Goal: Information Seeking & Learning: Learn about a topic

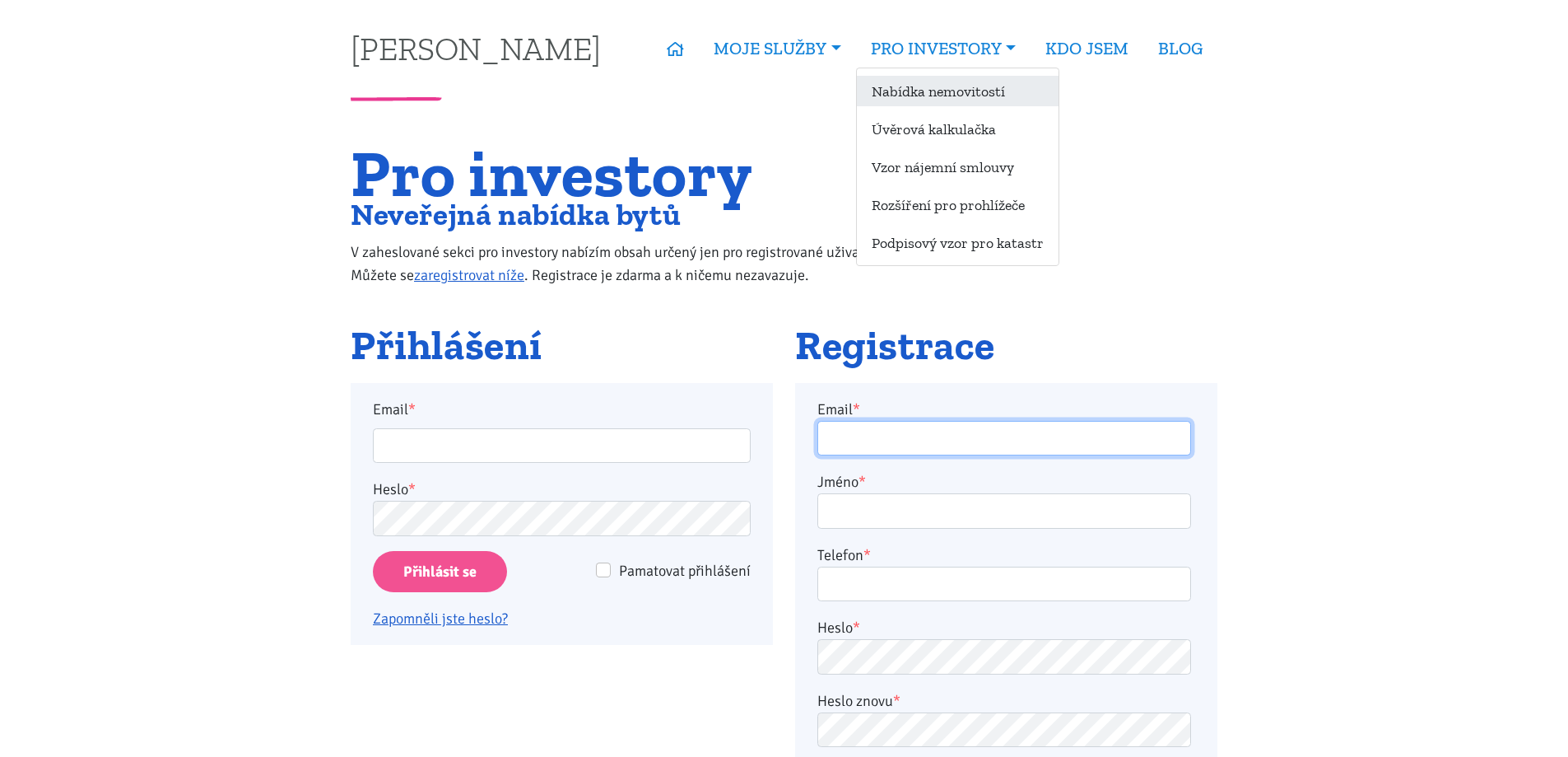
type input "[EMAIL_ADDRESS][DOMAIN_NAME]"
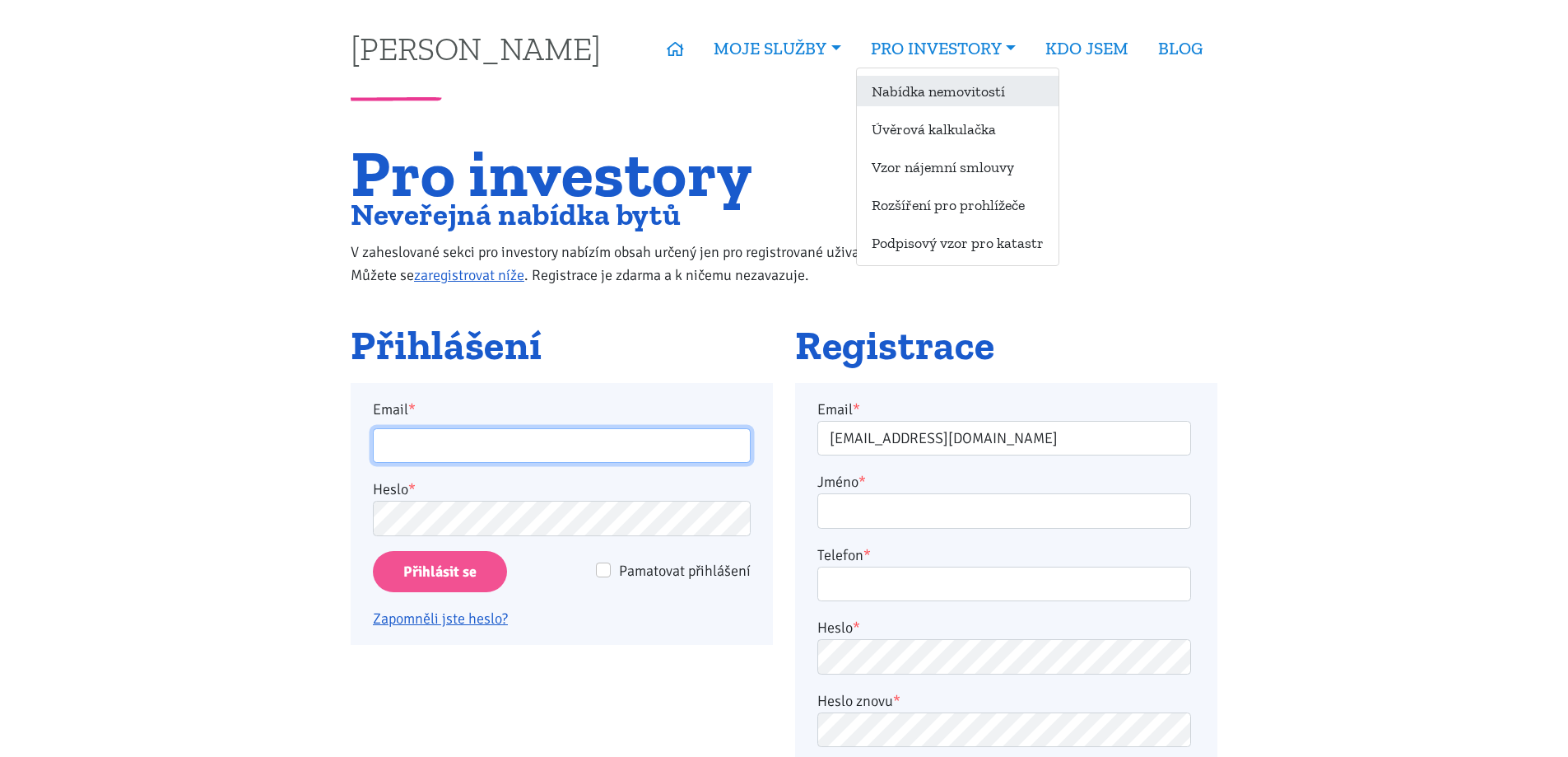
type input "[EMAIL_ADDRESS][DOMAIN_NAME]"
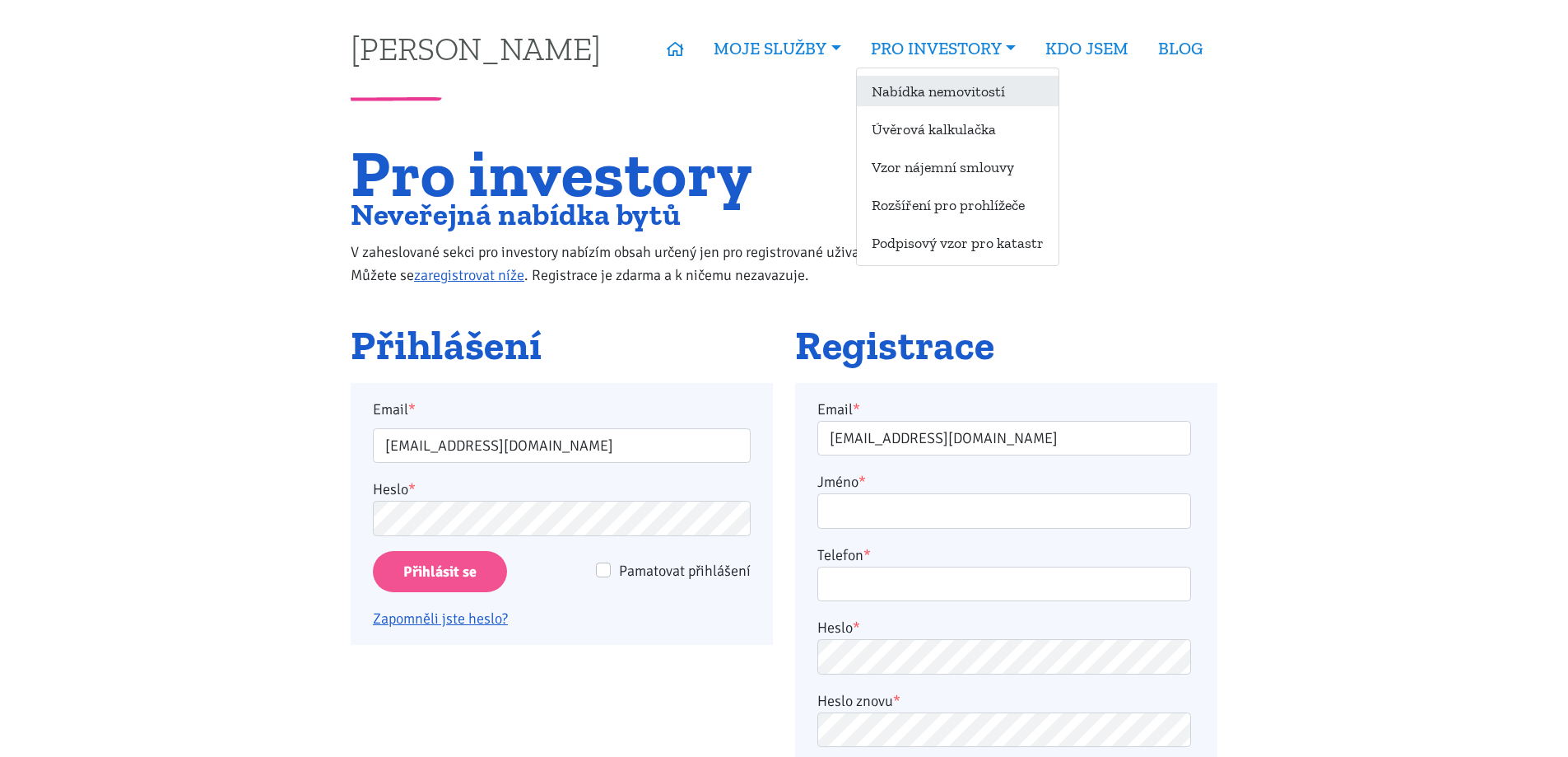
click at [910, 88] on link "Nabídka nemovitostí" at bounding box center [957, 91] width 202 height 30
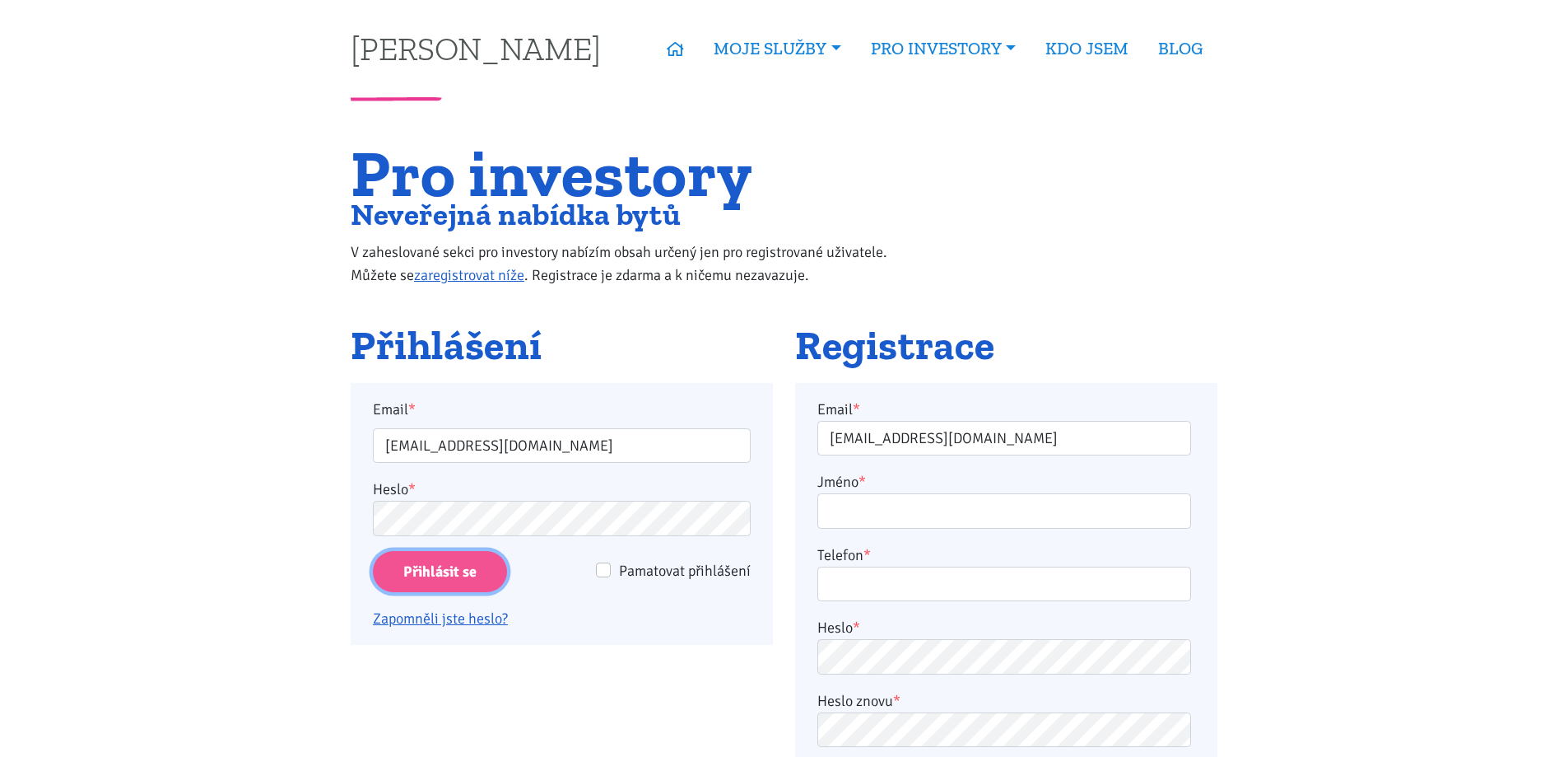
click at [442, 571] on input "Přihlásit se" at bounding box center [440, 571] width 134 height 42
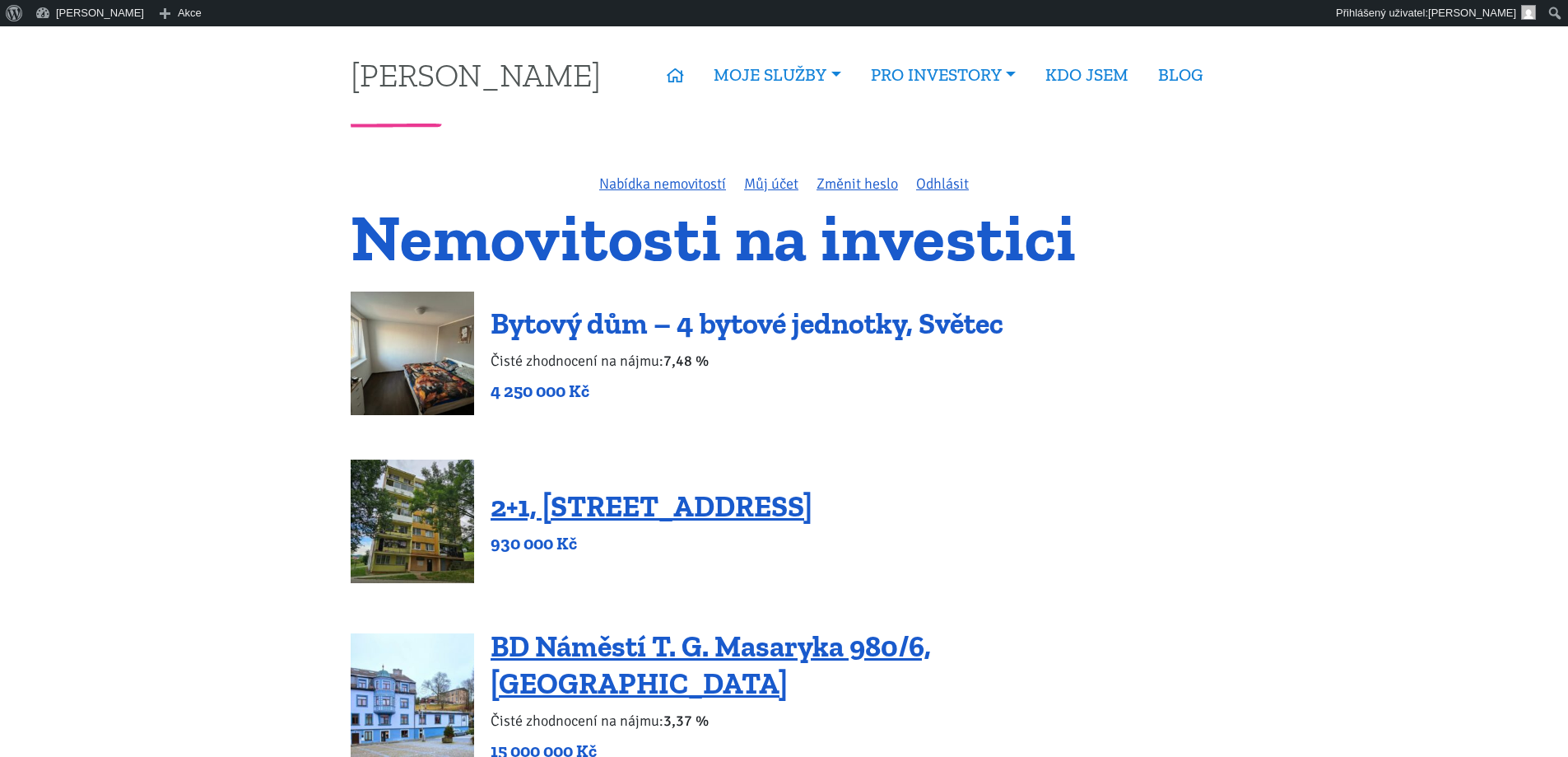
click at [703, 330] on link "Bytový dům – 4 bytové jednotky, Světec" at bounding box center [746, 324] width 513 height 36
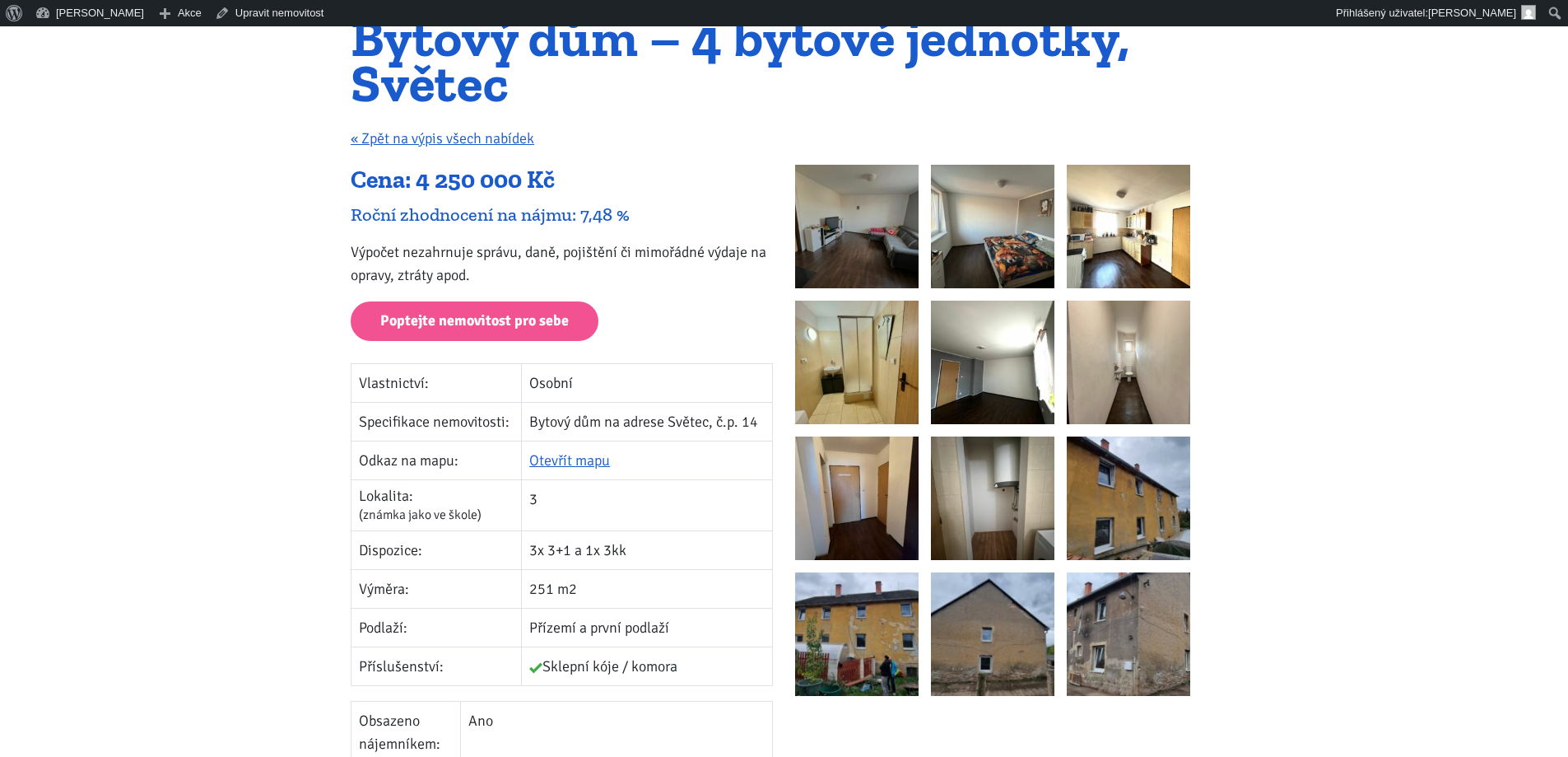
scroll to position [165, 0]
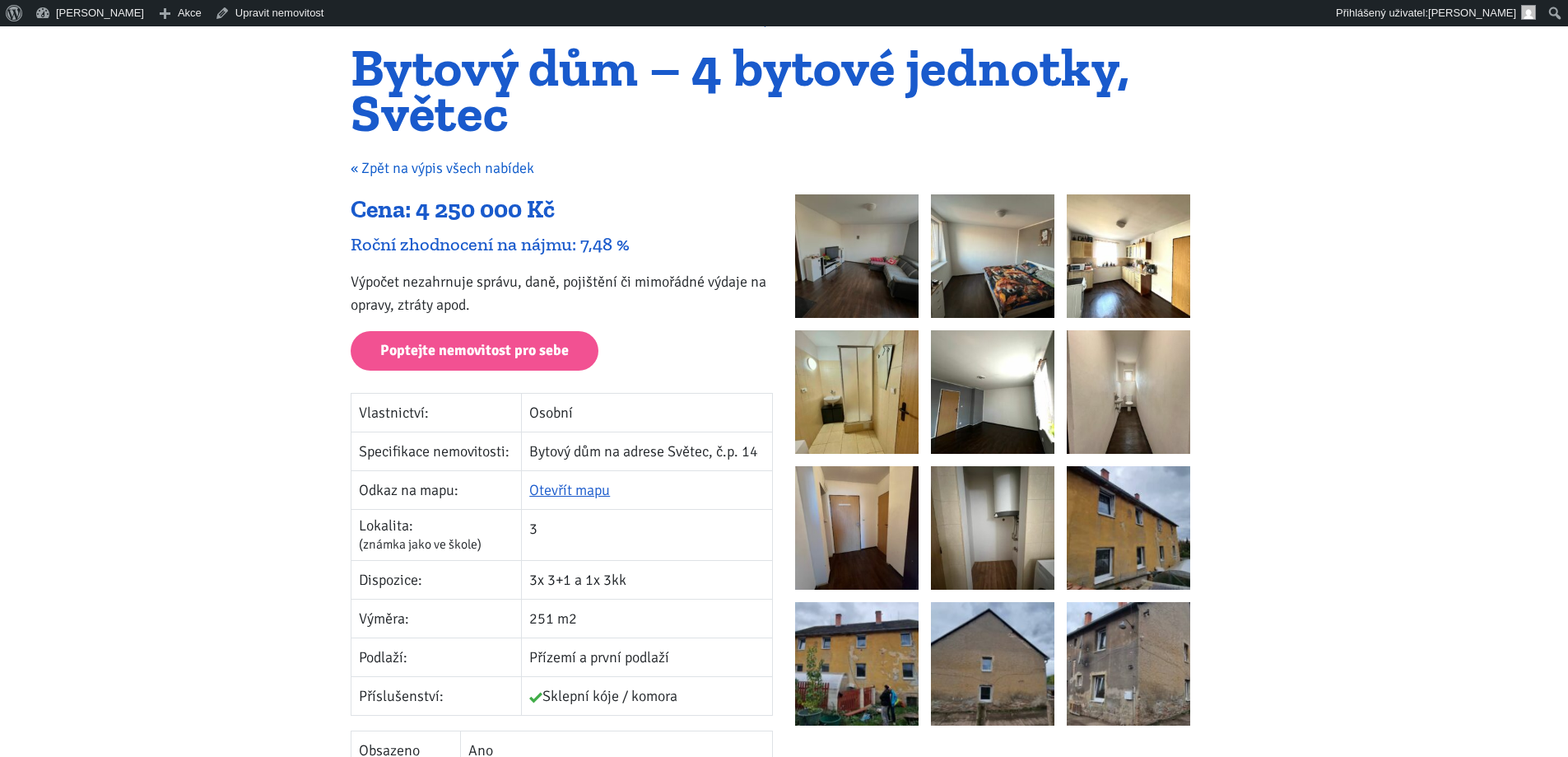
click at [484, 170] on link "« Zpět na výpis všech nabídek" at bounding box center [443, 167] width 184 height 18
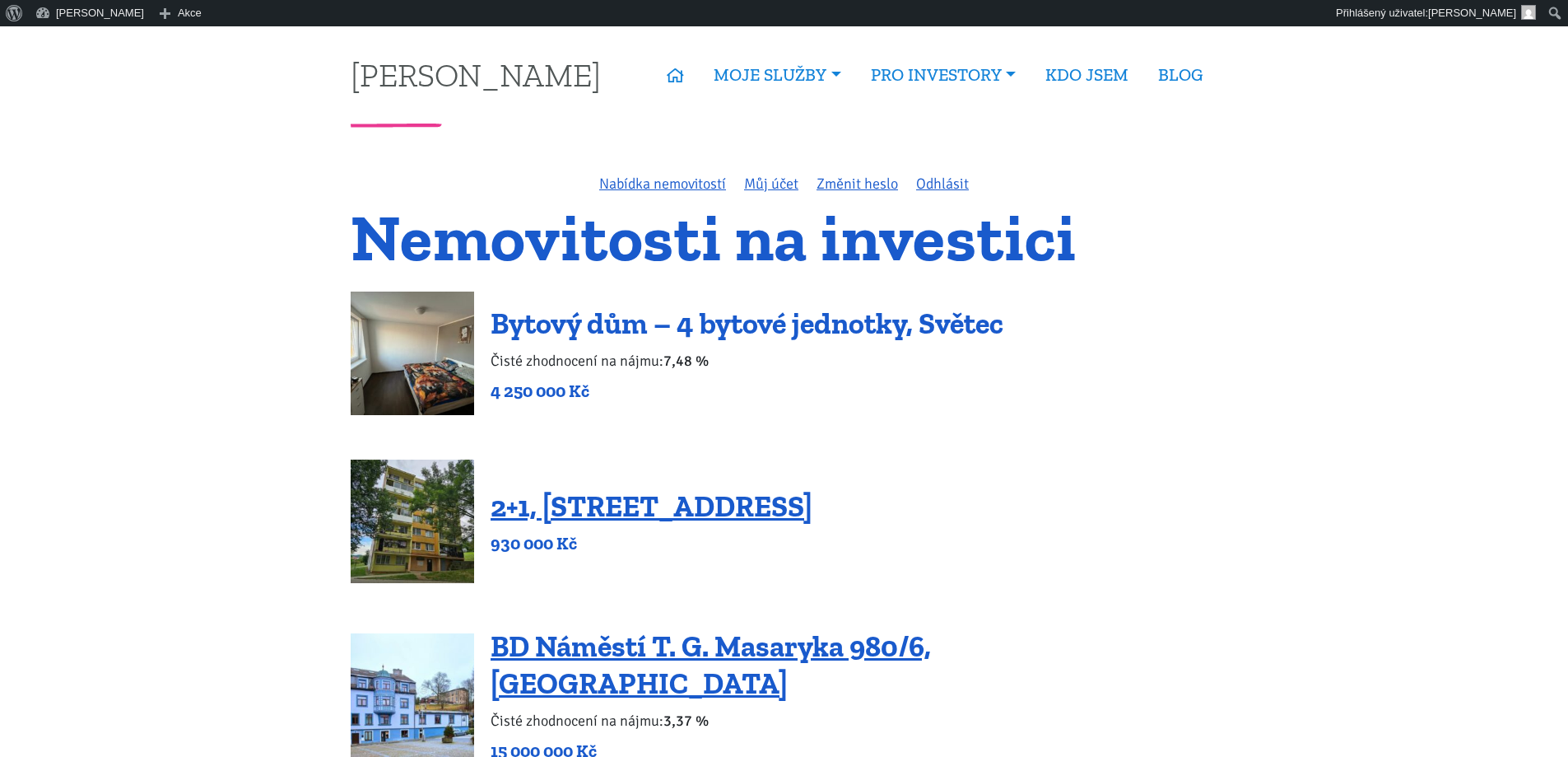
click at [883, 320] on link "Bytový dům – 4 bytové jednotky, Světec" at bounding box center [746, 324] width 513 height 36
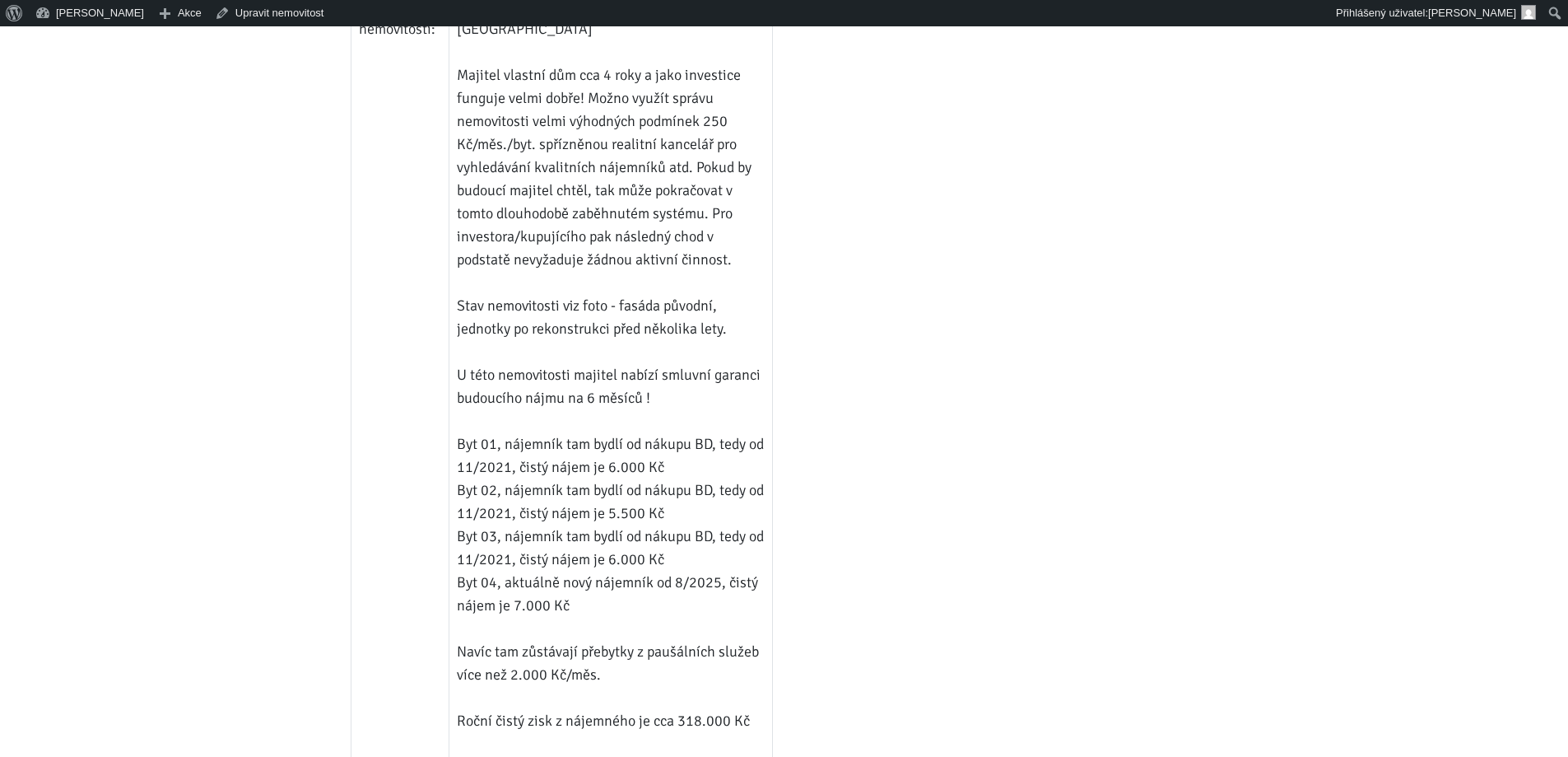
scroll to position [1070, 0]
